Goal: Information Seeking & Learning: Learn about a topic

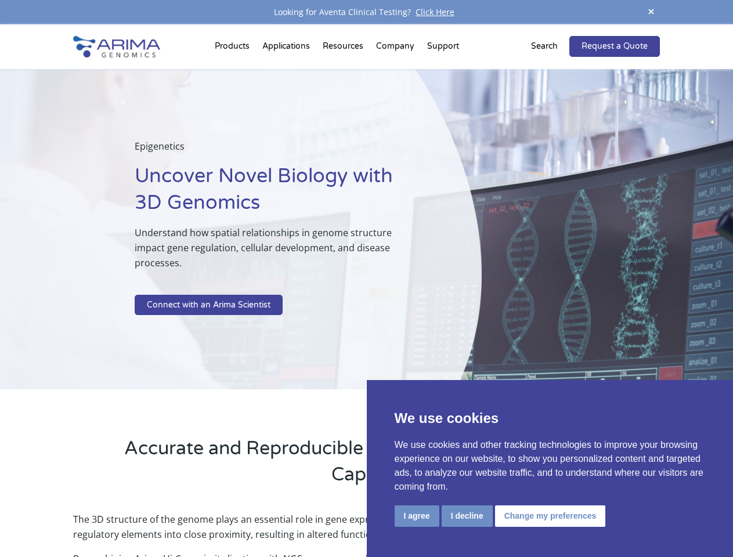
click at [366, 280] on p at bounding box center [279, 287] width 288 height 15
click at [417, 516] on button "I agree" at bounding box center [417, 516] width 45 height 21
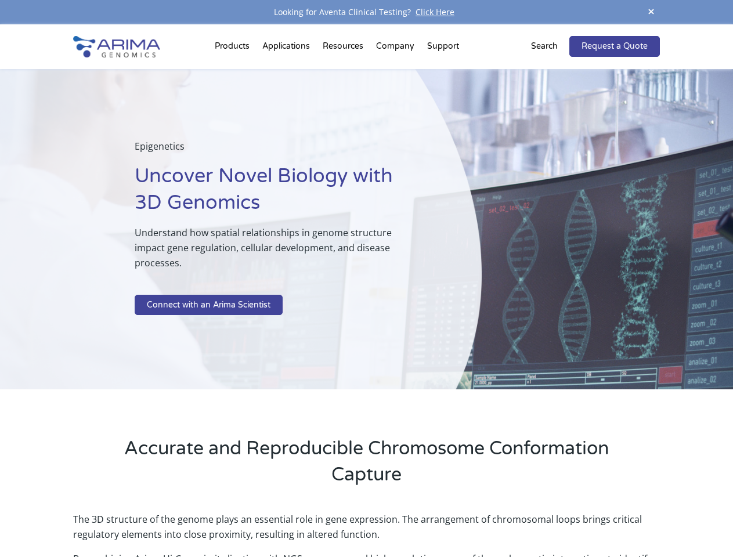
click at [467, 516] on p "The 3D structure of the genome plays an essential role in gene expression. The …" at bounding box center [366, 531] width 586 height 39
click at [548, 516] on p "The 3D structure of the genome plays an essential role in gene expression. The …" at bounding box center [366, 531] width 586 height 39
click at [651, 12] on span at bounding box center [650, 13] width 17 height 16
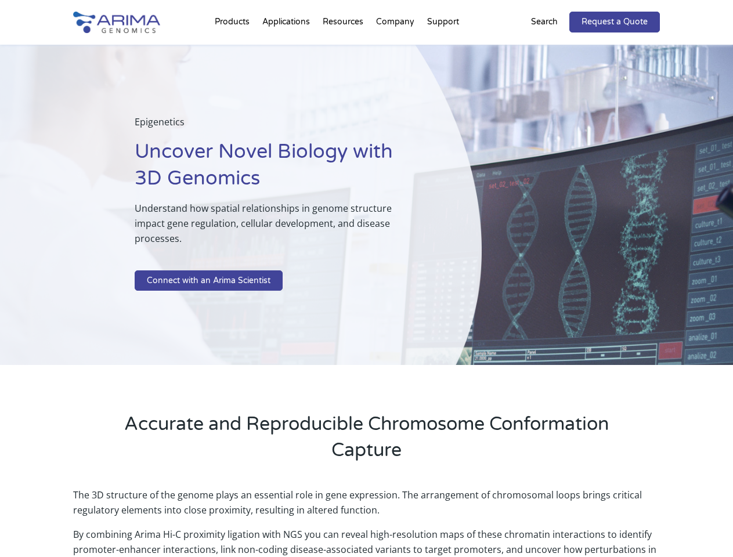
click at [366, 291] on div "Epigenetics Uncover Novel Biology with 3D Genomics Understand how spatial relat…" at bounding box center [241, 205] width 482 height 321
click at [234, 49] on div "Epigenetics Uncover Novel Biology with 3D Genomics Understand how spatial relat…" at bounding box center [241, 205] width 482 height 321
click at [344, 49] on div "Epigenetics Uncover Novel Biology with 3D Genomics Understand how spatial relat…" at bounding box center [241, 205] width 482 height 321
click at [396, 49] on div "Epigenetics Uncover Novel Biology with 3D Genomics Understand how spatial relat…" at bounding box center [241, 205] width 482 height 321
click at [443, 49] on div "Epigenetics Uncover Novel Biology with 3D Genomics Understand how spatial relat…" at bounding box center [241, 205] width 482 height 321
